Goal: Task Accomplishment & Management: Manage account settings

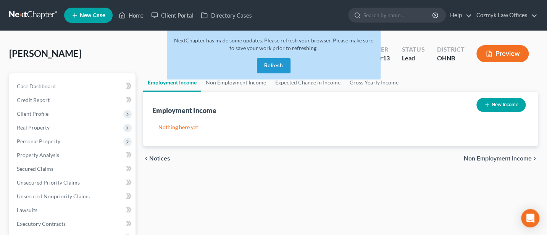
click at [282, 61] on button "Refresh" at bounding box center [274, 65] width 34 height 15
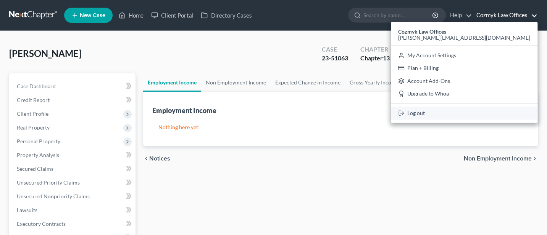
click at [495, 113] on link "Log out" at bounding box center [464, 112] width 147 height 13
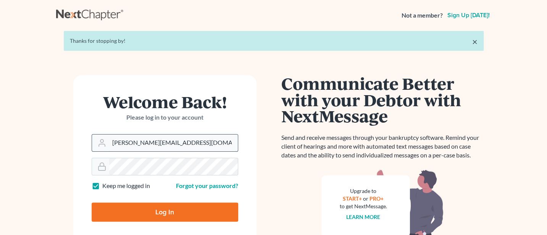
click at [186, 143] on input "Jann@cozmyklaw.com" at bounding box center [173, 142] width 129 height 17
click at [193, 140] on input "Jann@cozmyklaw.com" at bounding box center [173, 142] width 129 height 17
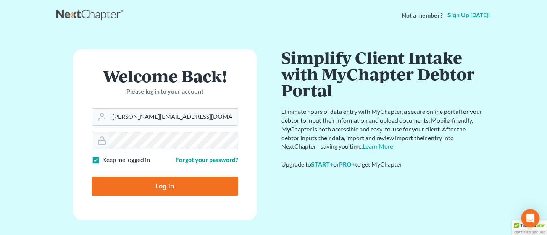
type input "Jann@jwashingtonlaw.com"
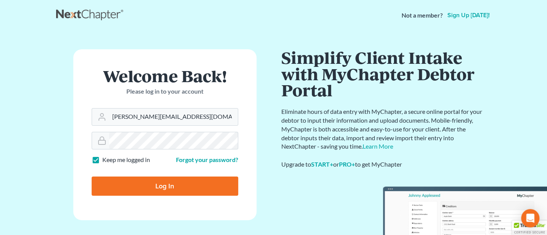
click at [174, 183] on input "Log In" at bounding box center [165, 185] width 147 height 19
type input "Thinking..."
